Goal: Task Accomplishment & Management: Use online tool/utility

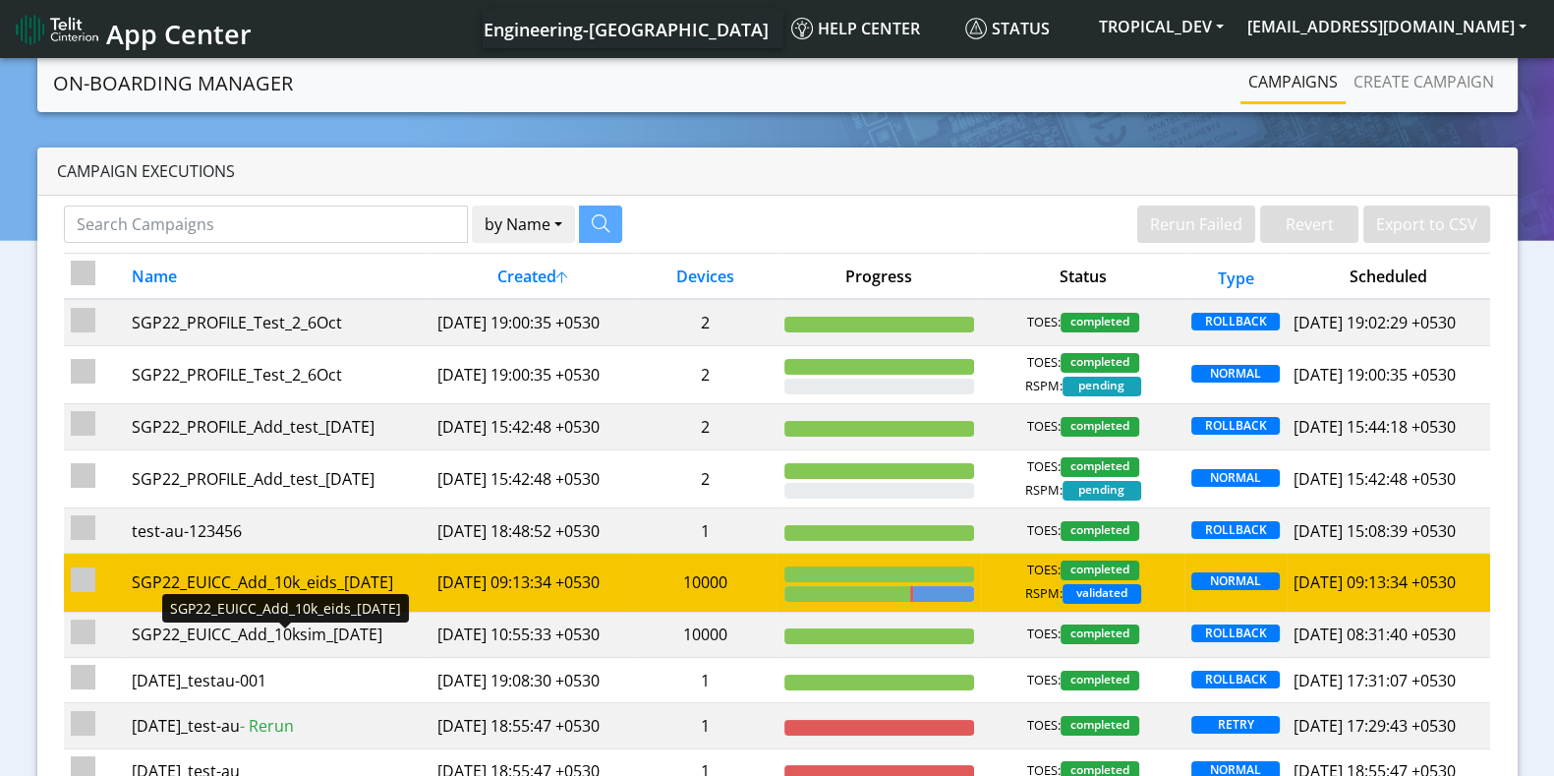
click at [268, 594] on div "SGP22_EUICC_Add_10k_eids_[DATE]" at bounding box center [278, 582] width 292 height 24
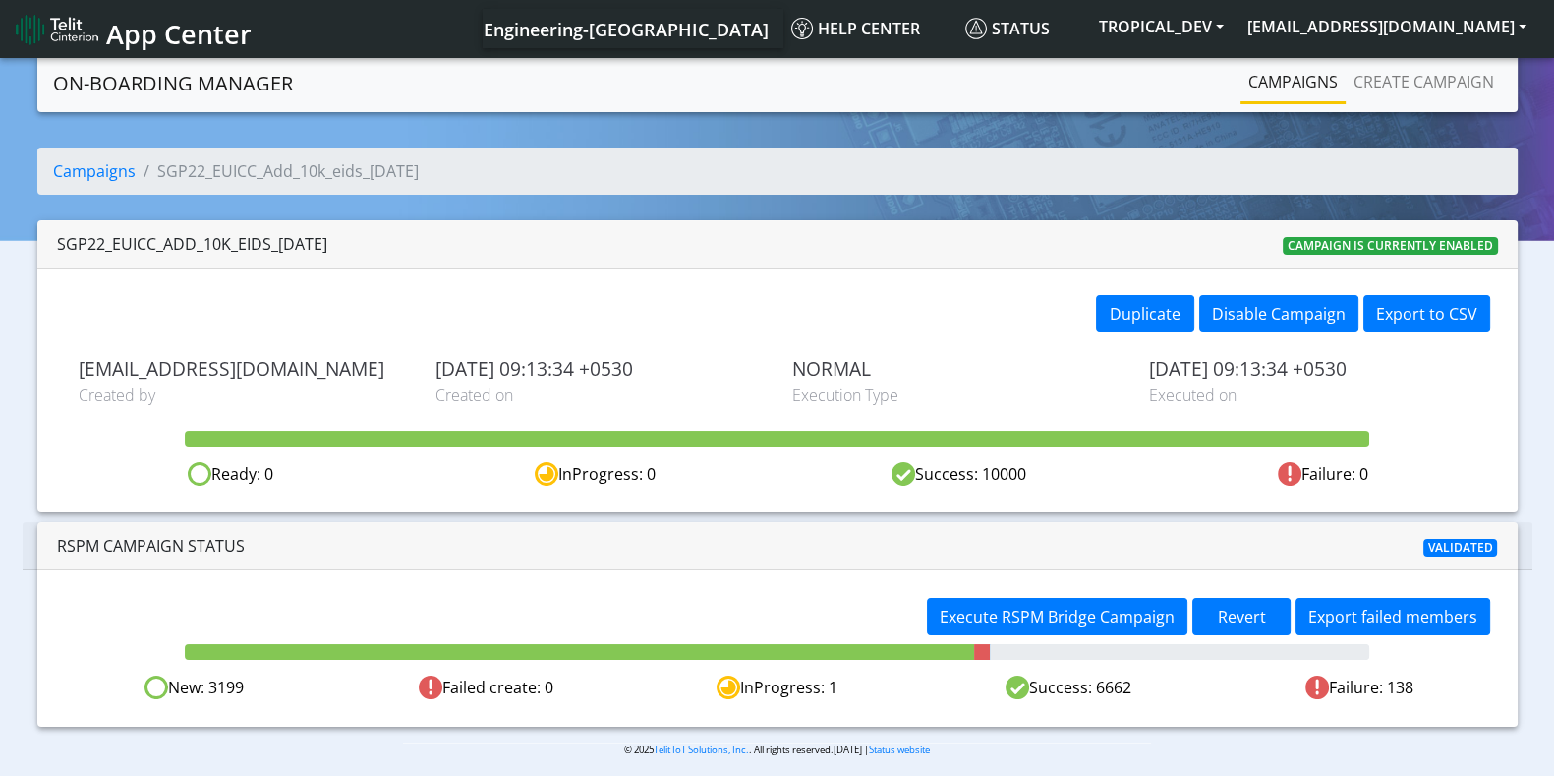
click at [217, 685] on div "New: 3199" at bounding box center [194, 687] width 291 height 25
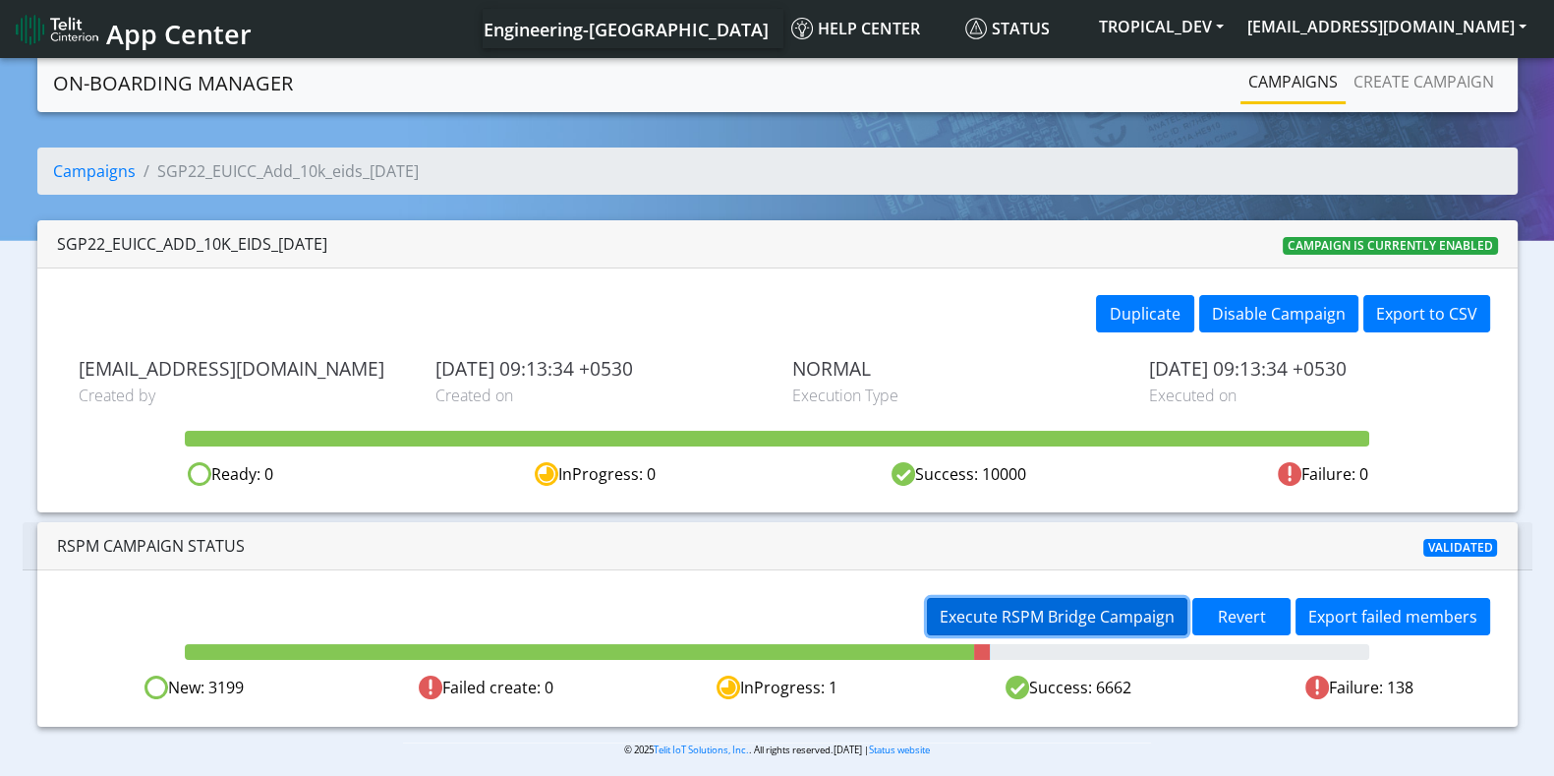
click at [1050, 615] on span "Execute RSPM Bridge Campaign" at bounding box center [1057, 617] width 235 height 22
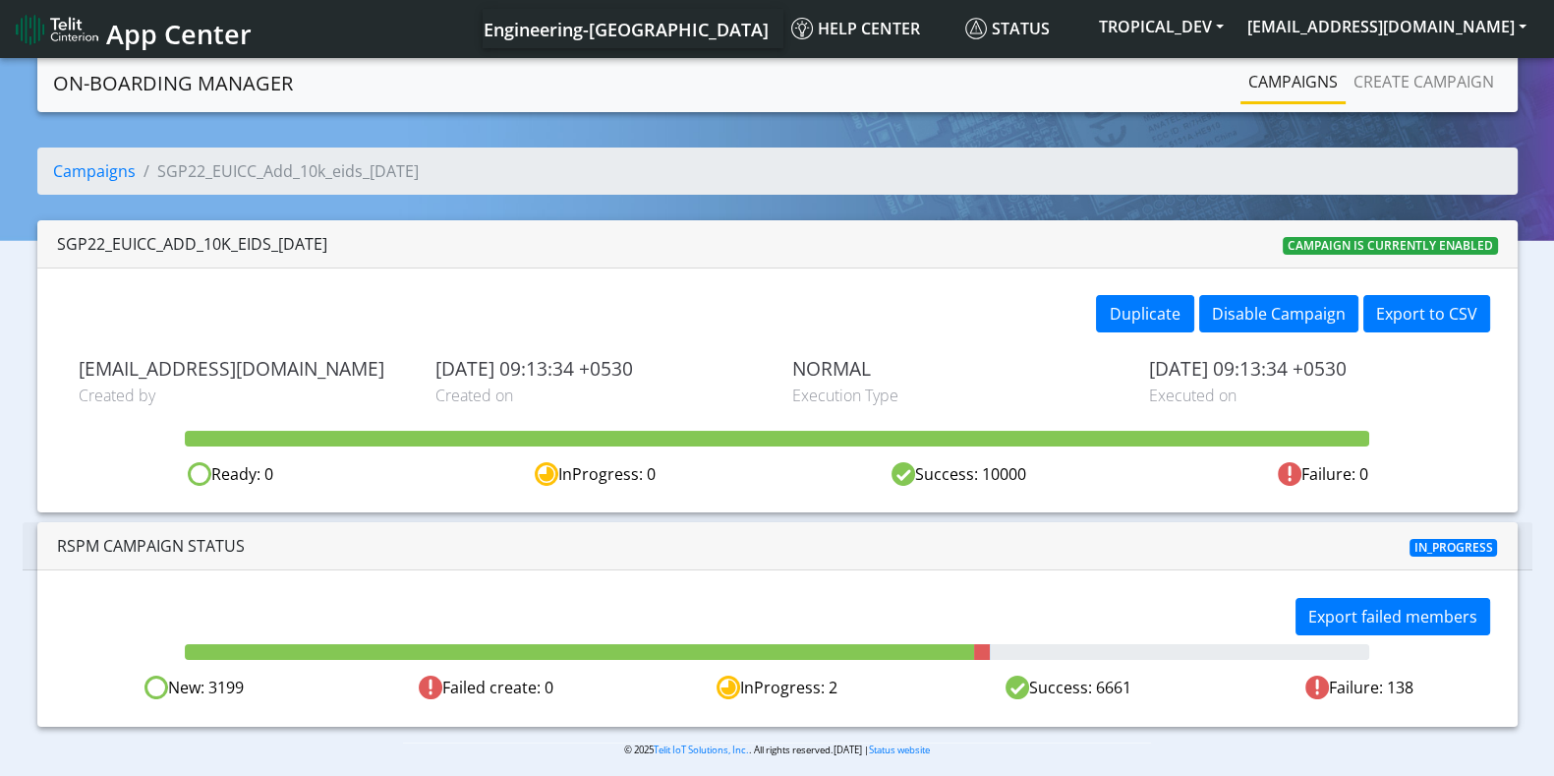
click at [1118, 686] on div "Success: 6661" at bounding box center [1068, 687] width 291 height 25
